Goal: Task Accomplishment & Management: Use online tool/utility

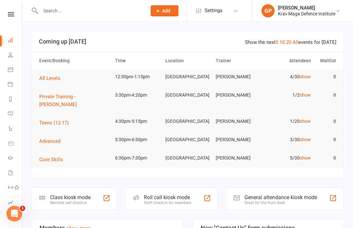
click at [6, 74] on li "Calendar" at bounding box center [11, 70] width 22 height 15
click at [5, 67] on li "Calendar" at bounding box center [11, 70] width 22 height 15
click at [11, 71] on icon at bounding box center [10, 69] width 5 height 5
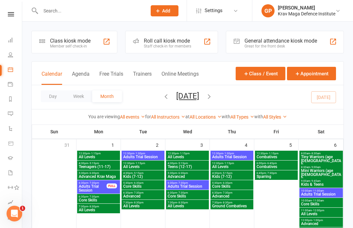
click at [80, 75] on button "Agenda" at bounding box center [81, 78] width 18 height 14
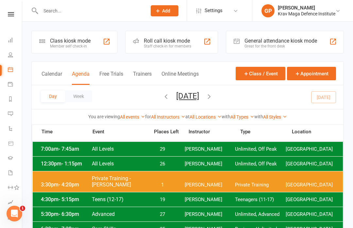
click at [217, 162] on span "[PERSON_NAME]" at bounding box center [210, 164] width 51 height 6
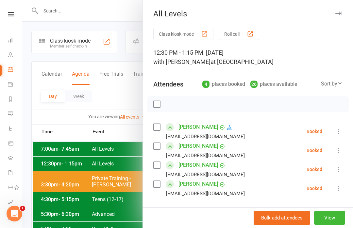
click at [186, 34] on button "Class kiosk mode" at bounding box center [183, 34] width 60 height 12
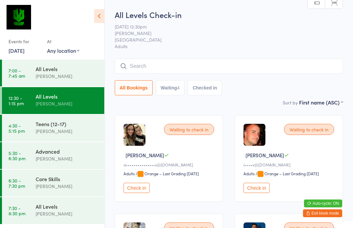
click at [139, 192] on button "Check in" at bounding box center [137, 187] width 26 height 10
click at [143, 64] on input "search" at bounding box center [229, 66] width 228 height 15
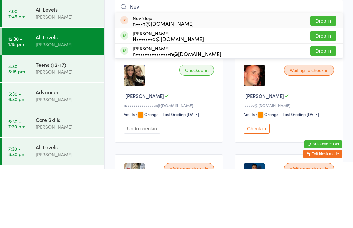
type input "Nev"
click at [158, 95] on div "N•••••••a@gmail.com" at bounding box center [168, 97] width 71 height 5
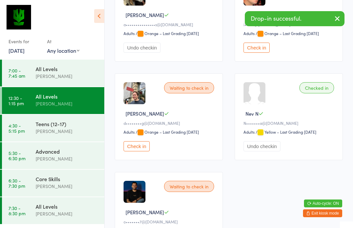
scroll to position [96, 0]
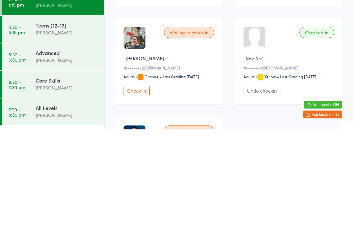
click at [142, 184] on button "Check in" at bounding box center [137, 189] width 26 height 10
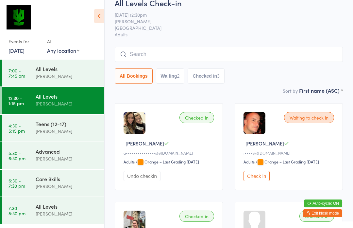
scroll to position [11, 0]
click at [152, 54] on input "search" at bounding box center [229, 54] width 228 height 15
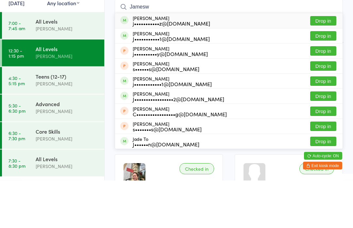
type input "Jamesw"
click at [325, 124] on button "Drop in" at bounding box center [323, 128] width 26 height 9
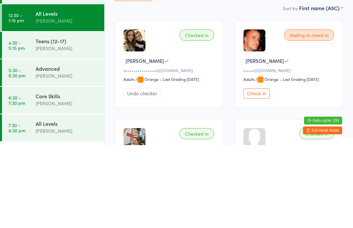
click at [249, 171] on button "Check in" at bounding box center [257, 176] width 26 height 10
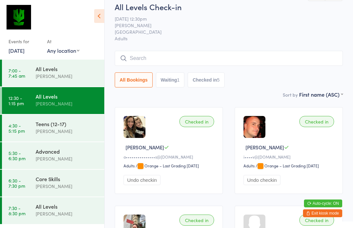
scroll to position [0, 0]
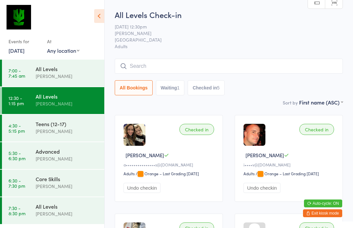
click at [145, 68] on input "search" at bounding box center [229, 66] width 228 height 15
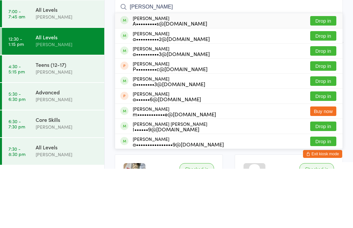
type input "Alex t"
click at [324, 75] on button "Drop in" at bounding box center [323, 79] width 26 height 9
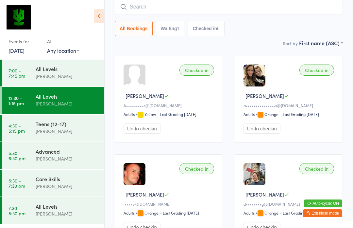
scroll to position [59, 0]
